Goal: Find specific page/section: Find specific page/section

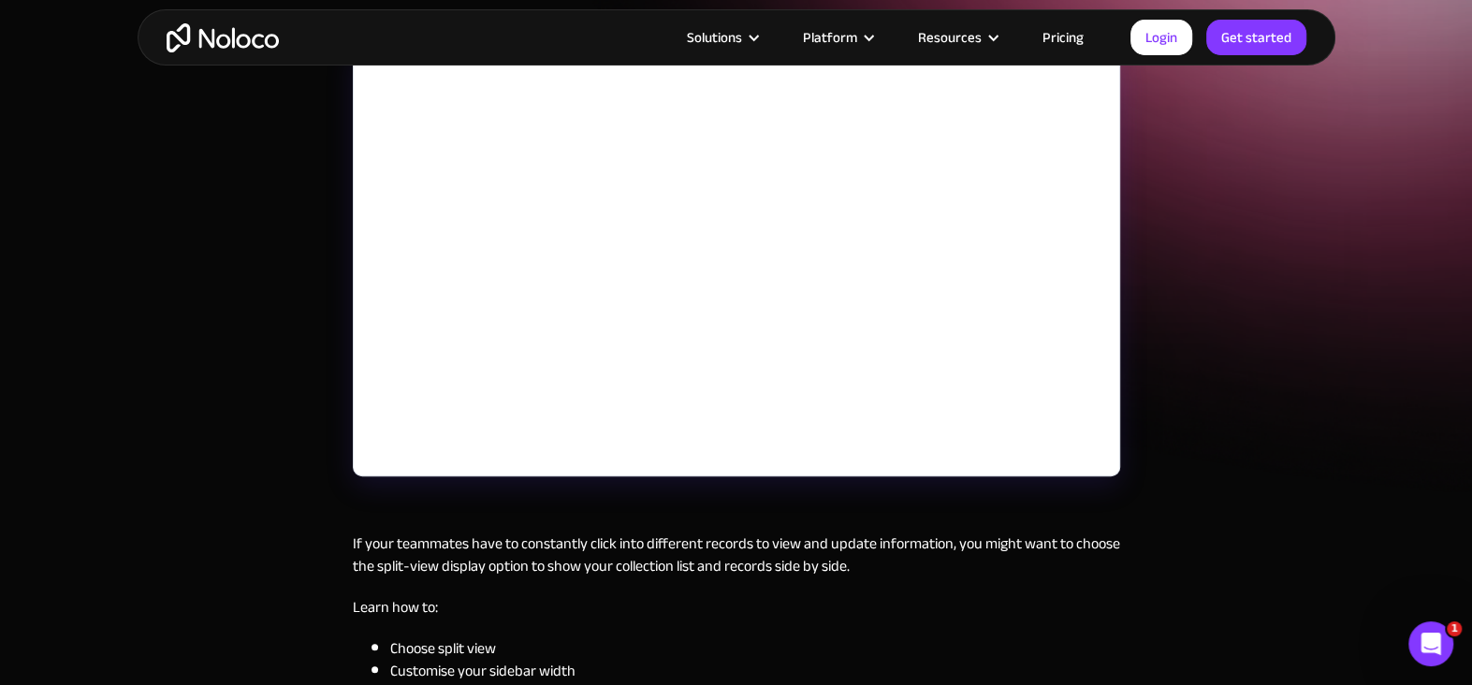
scroll to position [374, 0]
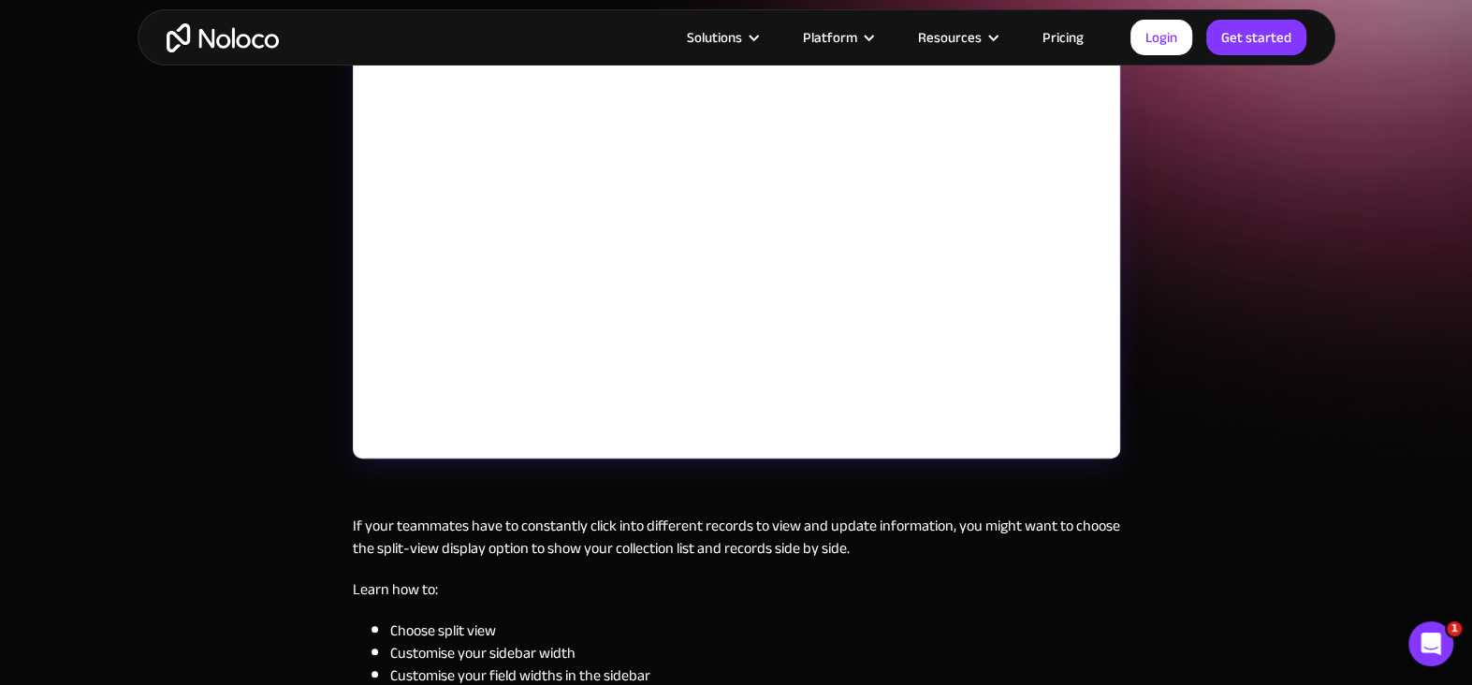
click at [1190, 351] on div "[DATE] Using split-view display to see collections and records side by side If …" at bounding box center [736, 268] width 1472 height 1284
click at [1311, 242] on div "[DATE] Using split-view display to see collections and records side by side If …" at bounding box center [736, 268] width 1472 height 1284
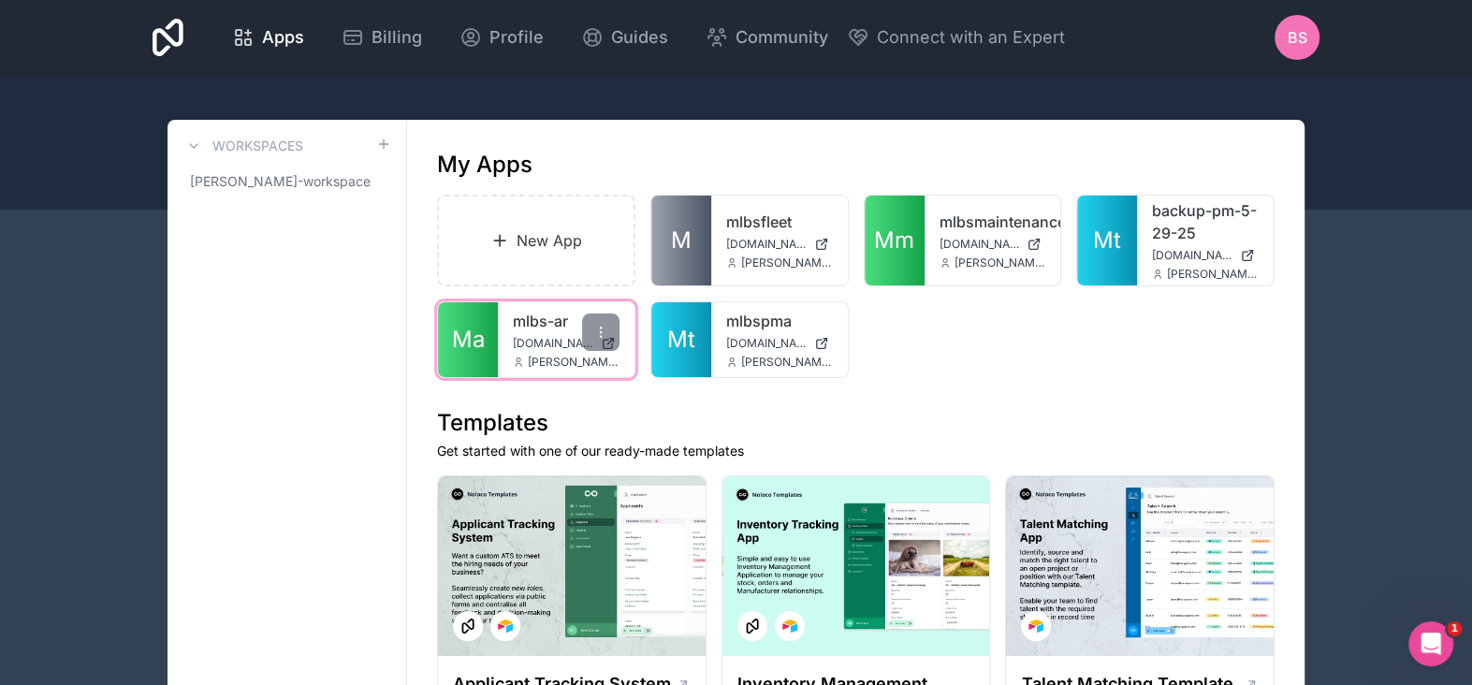
click at [533, 332] on div "mlbs-ar [DOMAIN_NAME] [PERSON_NAME][DOMAIN_NAME][EMAIL_ADDRESS][PERSON_NAME][DO…" at bounding box center [566, 339] width 137 height 75
click at [561, 324] on link "mlbs-ar" at bounding box center [566, 321] width 107 height 22
